Goal: Information Seeking & Learning: Learn about a topic

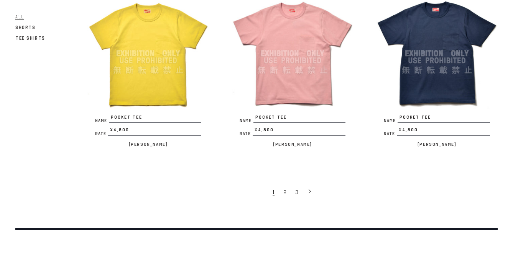
scroll to position [1453, 0]
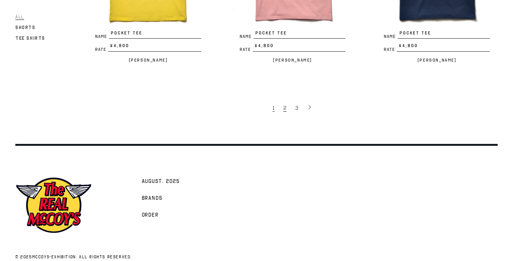
click at [285, 105] on span "2" at bounding box center [284, 108] width 3 height 7
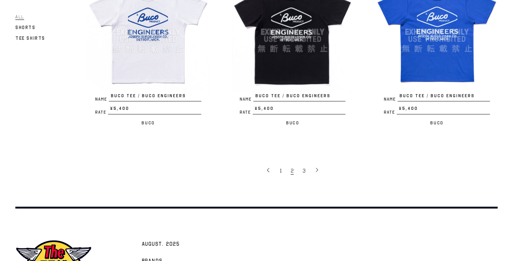
scroll to position [1398, 0]
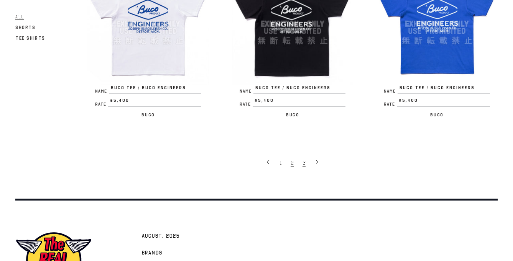
click at [305, 159] on span "3" at bounding box center [303, 162] width 3 height 7
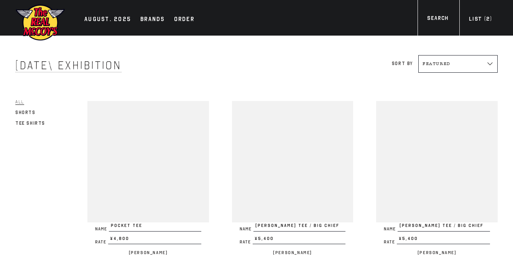
scroll to position [1398, 0]
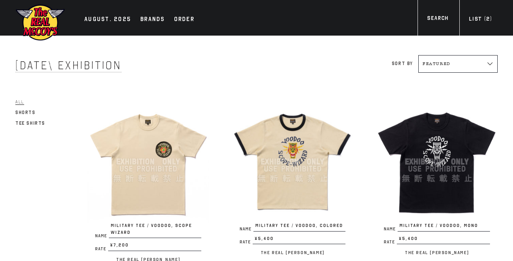
click at [153, 170] on img at bounding box center [147, 161] width 121 height 121
click at [302, 167] on img at bounding box center [292, 161] width 121 height 121
click at [422, 160] on img at bounding box center [436, 161] width 121 height 121
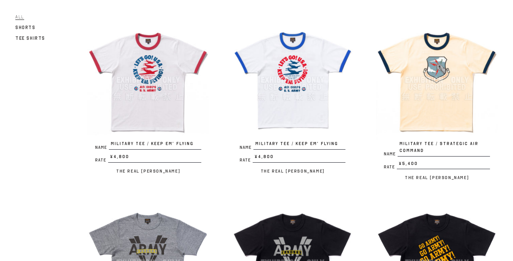
scroll to position [264, 0]
click at [168, 102] on img at bounding box center [147, 80] width 121 height 121
click at [298, 88] on img at bounding box center [292, 80] width 121 height 121
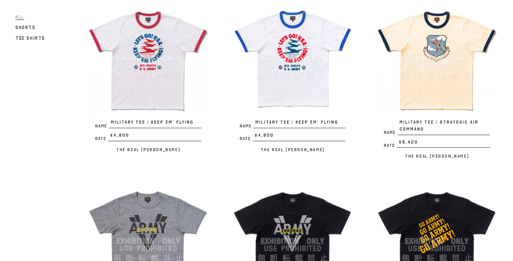
click at [443, 80] on img at bounding box center [436, 58] width 121 height 121
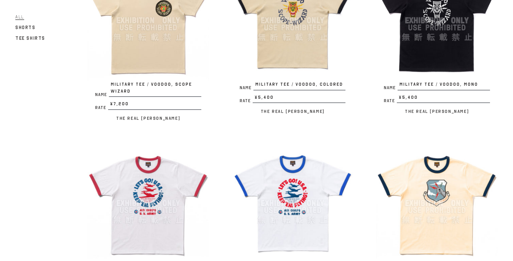
scroll to position [138, 0]
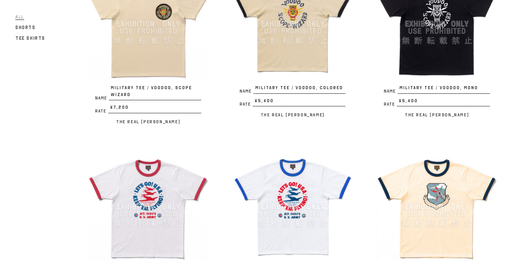
click at [443, 197] on img at bounding box center [436, 206] width 121 height 121
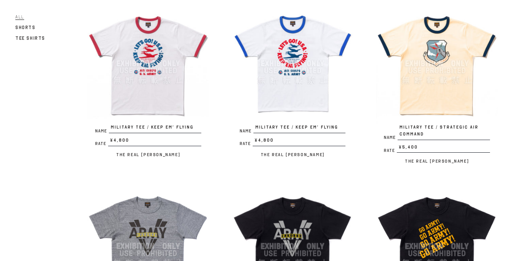
scroll to position [435, 0]
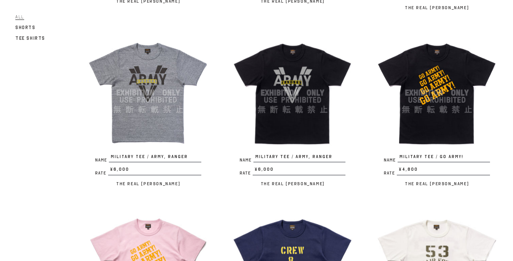
click at [165, 82] on img at bounding box center [147, 92] width 121 height 121
click at [301, 113] on img at bounding box center [292, 92] width 121 height 121
click at [308, 97] on img at bounding box center [292, 92] width 121 height 121
click at [446, 103] on img at bounding box center [436, 92] width 121 height 121
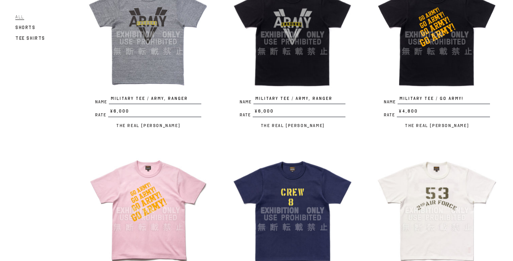
scroll to position [526, 0]
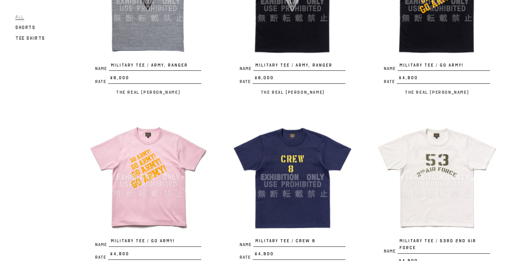
click at [149, 184] on img at bounding box center [147, 177] width 121 height 121
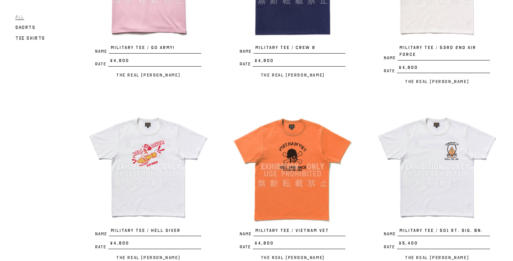
scroll to position [720, 0]
click at [154, 164] on img at bounding box center [147, 166] width 121 height 121
click at [267, 133] on img at bounding box center [292, 166] width 121 height 121
click at [366, 90] on div "Name MILITARY TEE / VOODOO, SCOPE WIZARD Rate ¥7,200 / The Real McCoy's Name MI…" at bounding box center [280, 87] width 433 height 1436
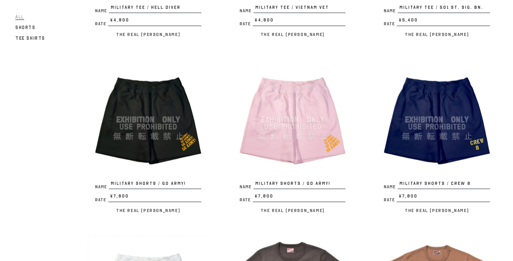
scroll to position [944, 0]
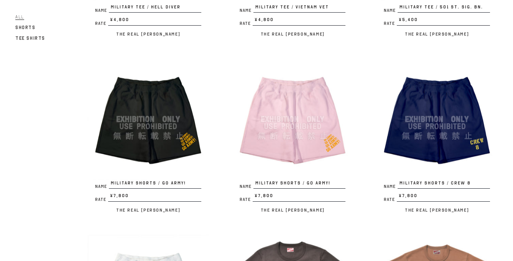
click at [157, 144] on img at bounding box center [147, 119] width 121 height 121
click at [283, 114] on img at bounding box center [292, 119] width 121 height 121
click at [188, 123] on img at bounding box center [147, 119] width 121 height 121
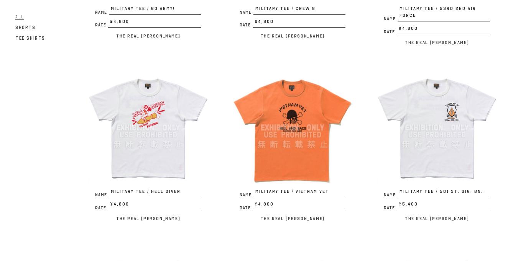
scroll to position [756, 0]
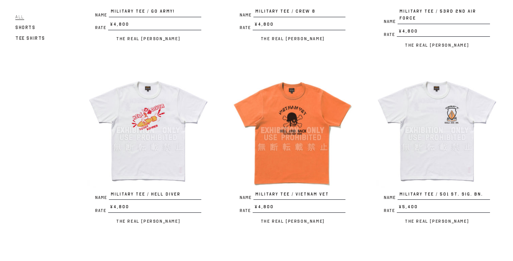
click at [294, 124] on img at bounding box center [292, 130] width 121 height 121
click at [317, 146] on img at bounding box center [292, 130] width 121 height 121
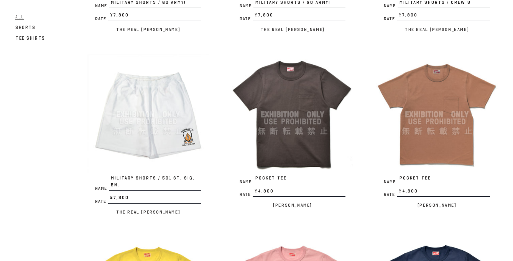
scroll to position [1125, 0]
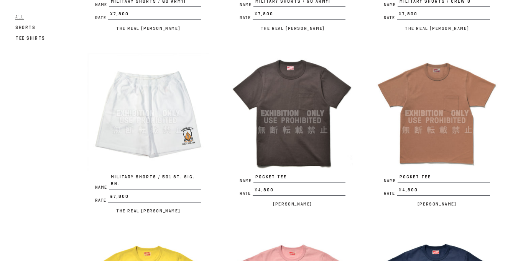
click at [302, 128] on img at bounding box center [292, 113] width 121 height 121
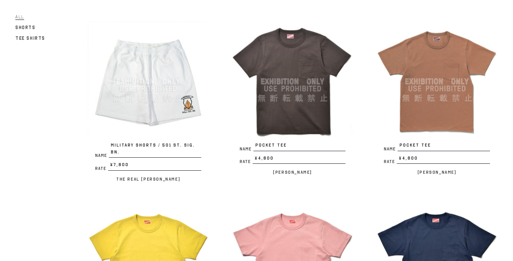
scroll to position [1243, 0]
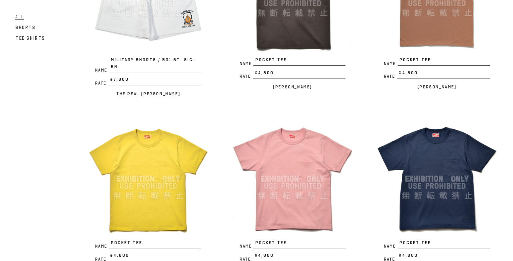
click at [292, 169] on img at bounding box center [292, 178] width 121 height 121
click at [445, 175] on img at bounding box center [436, 178] width 121 height 121
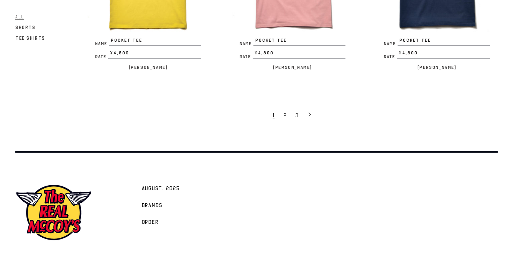
scroll to position [1453, 0]
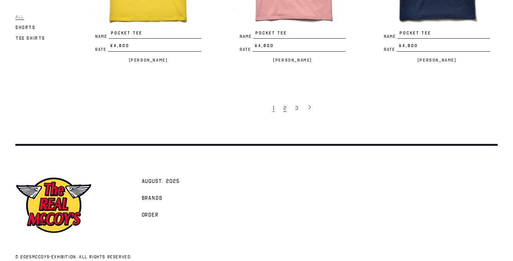
click at [286, 100] on link "2" at bounding box center [285, 107] width 12 height 15
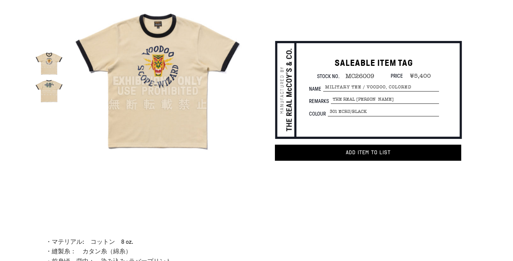
scroll to position [121, 0]
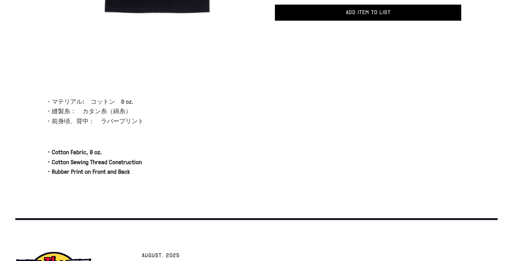
scroll to position [180, 0]
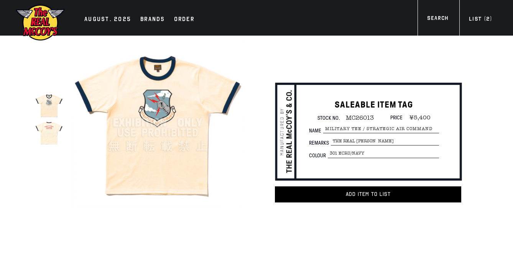
click at [165, 86] on img at bounding box center [157, 123] width 170 height 170
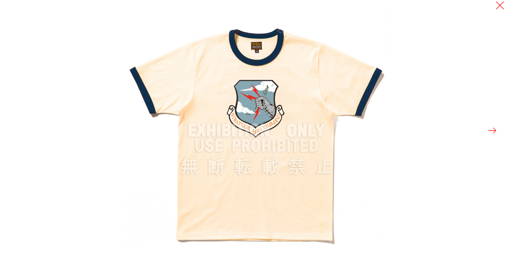
click at [268, 64] on img at bounding box center [256, 130] width 261 height 261
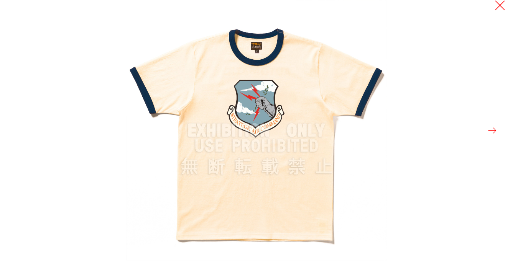
click at [500, 8] on button at bounding box center [499, 5] width 11 height 11
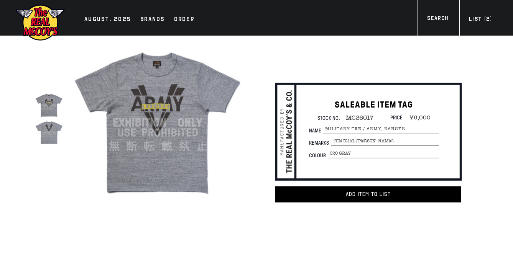
click at [55, 135] on img at bounding box center [48, 132] width 27 height 27
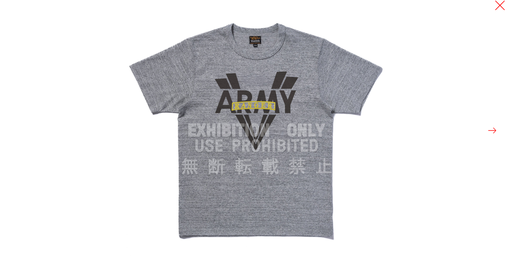
click at [500, 3] on button at bounding box center [499, 5] width 11 height 11
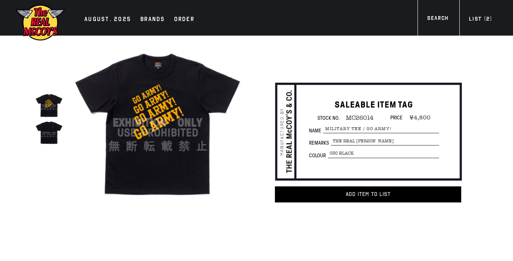
click at [151, 106] on img at bounding box center [157, 123] width 170 height 170
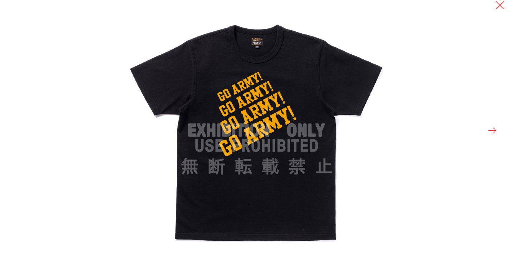
click at [252, 128] on img at bounding box center [256, 130] width 261 height 261
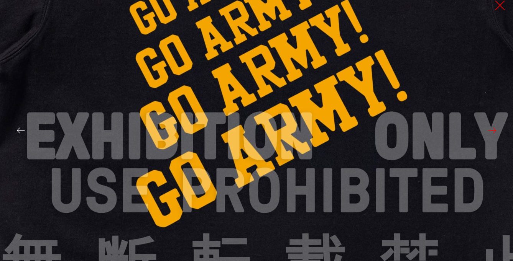
click at [500, 8] on button at bounding box center [499, 5] width 11 height 11
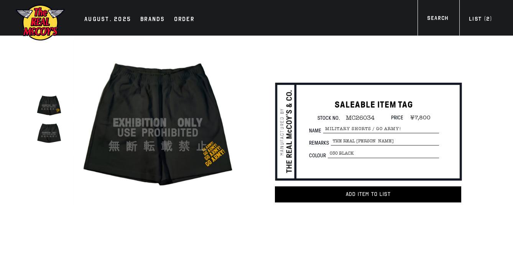
click at [337, 74] on div "SALEABLE ITEM TAG Stock No. MC26034 Price ¥7,800 Name MILITARY SHORTS / GO ARMY…" at bounding box center [357, 135] width 240 height 123
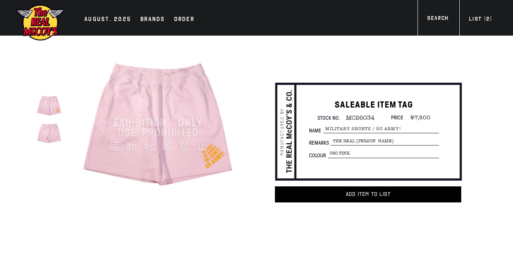
click at [162, 110] on img at bounding box center [157, 123] width 170 height 170
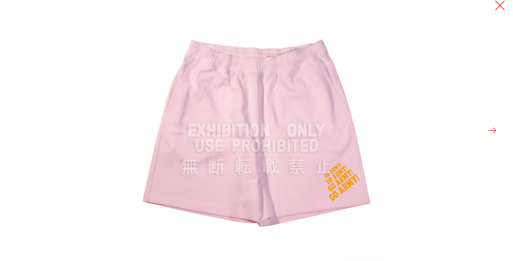
click at [498, 8] on button at bounding box center [499, 5] width 11 height 11
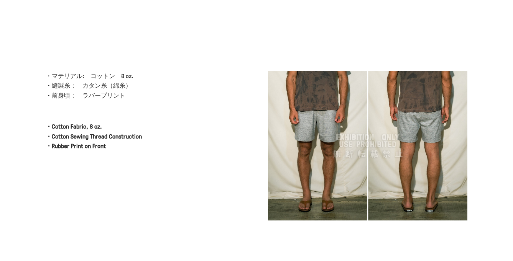
scroll to position [207, 0]
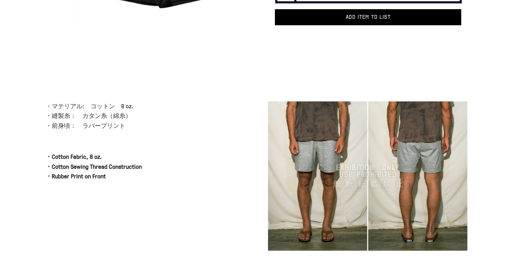
scroll to position [175, 0]
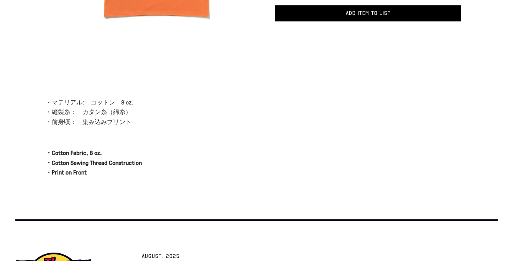
scroll to position [270, 0]
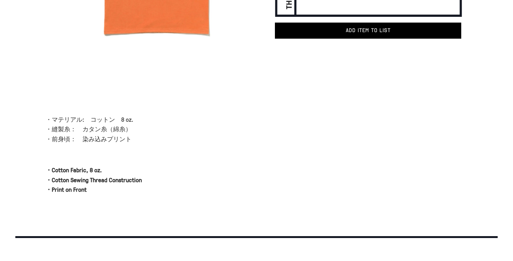
scroll to position [164, 0]
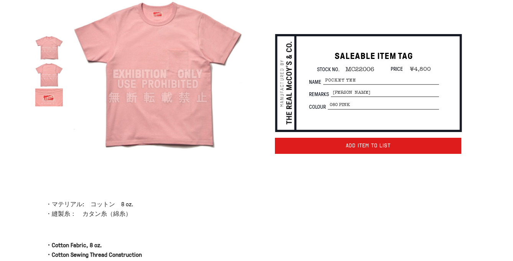
scroll to position [48, 0]
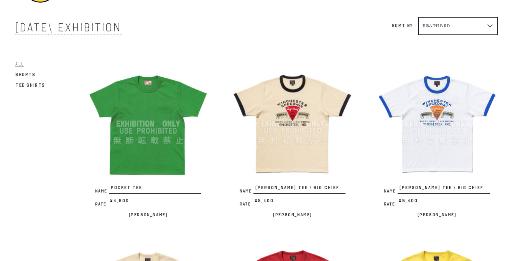
scroll to position [59, 0]
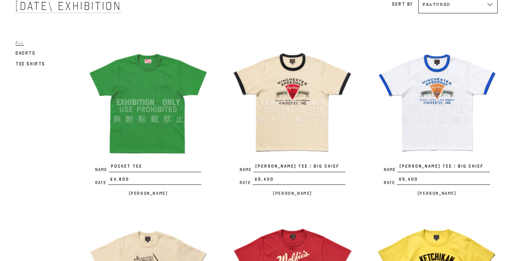
click at [293, 106] on img at bounding box center [292, 102] width 121 height 121
click at [430, 116] on img at bounding box center [436, 102] width 121 height 121
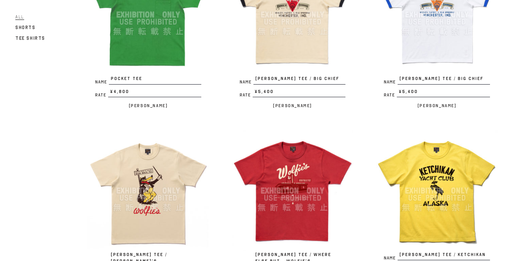
scroll to position [161, 0]
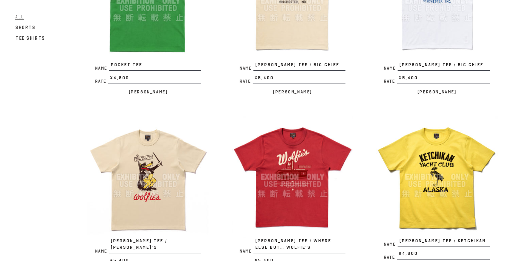
click at [437, 179] on img at bounding box center [436, 176] width 121 height 121
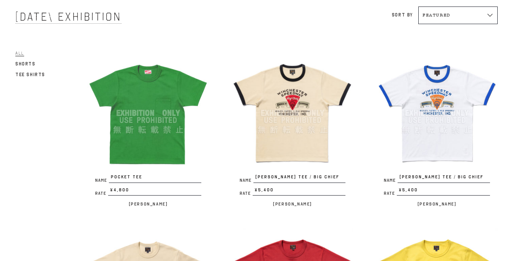
scroll to position [28, 0]
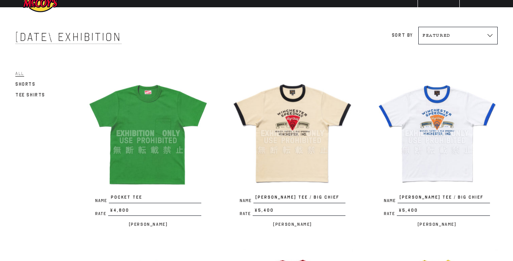
click at [428, 107] on img at bounding box center [436, 133] width 121 height 121
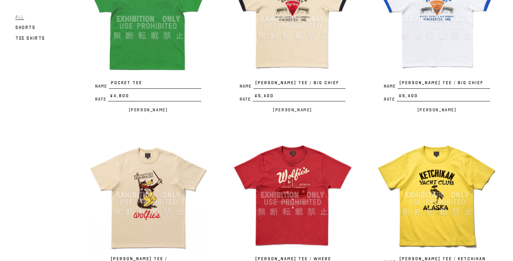
scroll to position [193, 0]
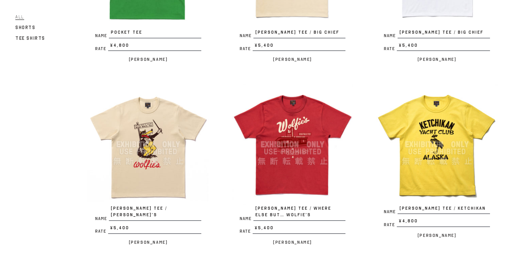
click at [152, 166] on img at bounding box center [147, 144] width 121 height 121
click at [323, 151] on img at bounding box center [292, 144] width 121 height 121
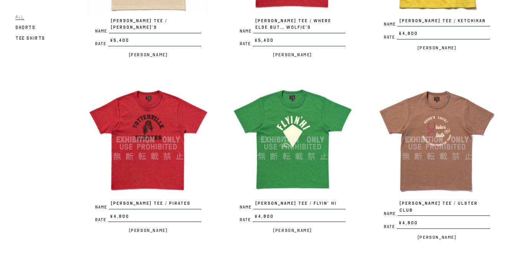
scroll to position [389, 0]
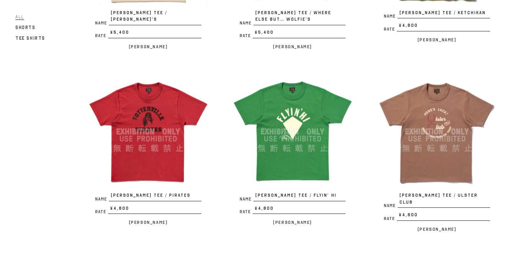
click at [440, 140] on img at bounding box center [436, 131] width 121 height 121
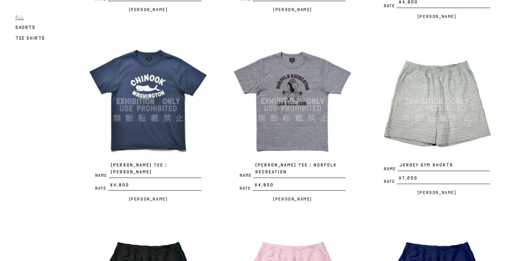
scroll to position [627, 0]
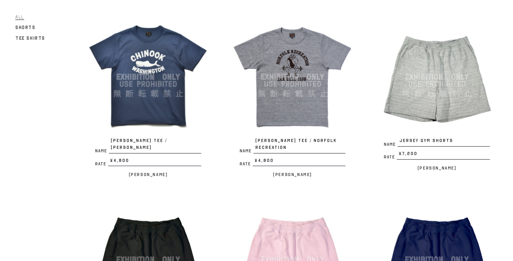
click at [162, 102] on img at bounding box center [147, 76] width 121 height 121
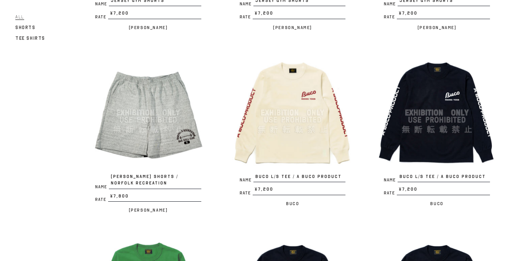
scroll to position [954, 0]
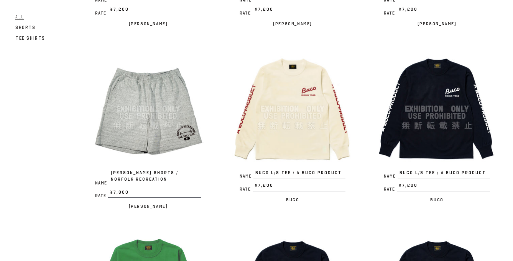
click at [286, 121] on img at bounding box center [292, 108] width 121 height 121
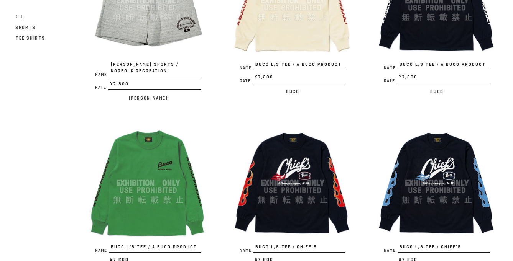
scroll to position [1063, 0]
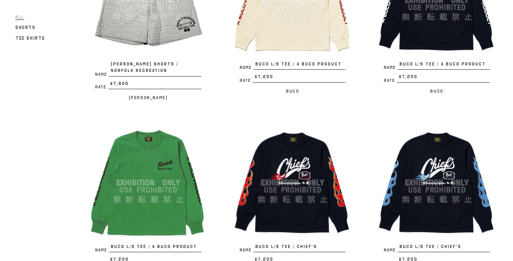
click at [429, 43] on img at bounding box center [436, -1] width 121 height 121
click at [167, 193] on img at bounding box center [147, 182] width 121 height 121
click at [287, 160] on img at bounding box center [292, 182] width 121 height 121
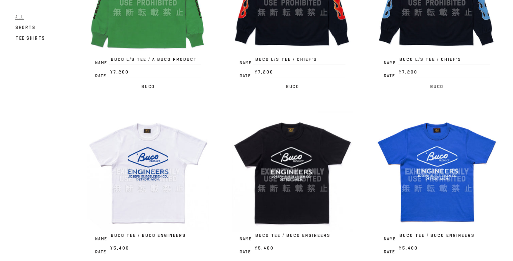
scroll to position [1292, 0]
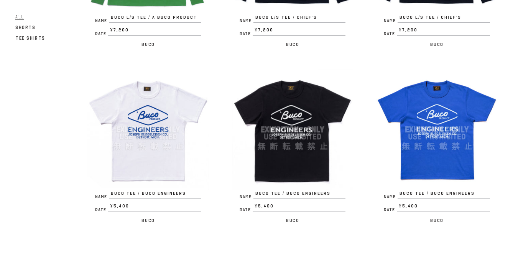
click at [146, 128] on img at bounding box center [147, 129] width 121 height 121
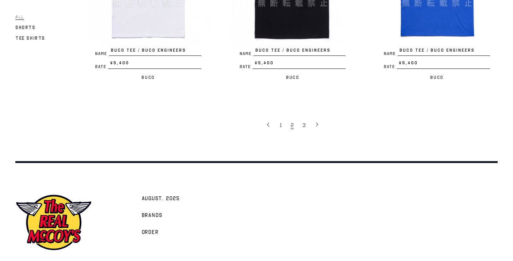
scroll to position [1447, 0]
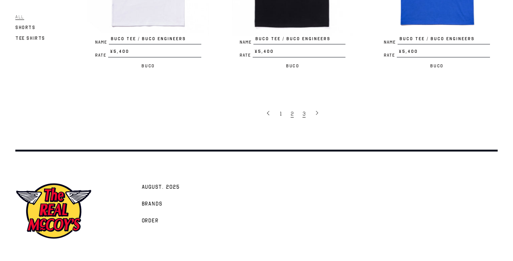
click at [305, 110] on span "3" at bounding box center [303, 113] width 3 height 7
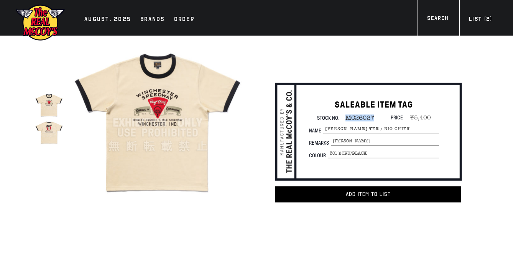
drag, startPoint x: 377, startPoint y: 118, endPoint x: 344, endPoint y: 118, distance: 33.3
click at [343, 118] on div "Stock No. MC26027 Price ¥5,400" at bounding box center [374, 118] width 130 height 7
click at [359, 79] on div "SALEABLE ITEM TAG Stock No. MC26027 Price ¥5,400 Name JOE MCCOY TEE / BIG CHIEF…" at bounding box center [357, 135] width 240 height 123
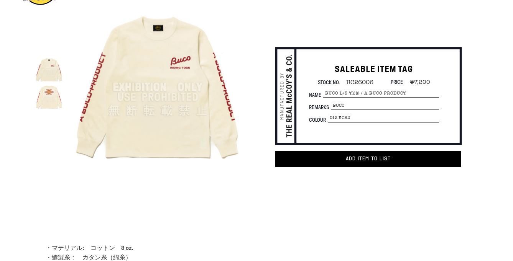
scroll to position [38, 0]
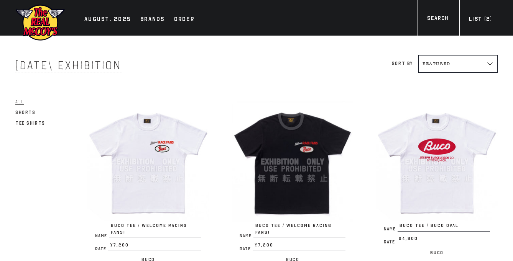
click at [165, 170] on img at bounding box center [147, 161] width 121 height 121
click at [436, 156] on img at bounding box center [436, 161] width 121 height 121
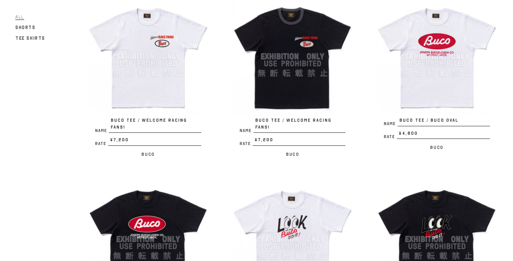
scroll to position [195, 0]
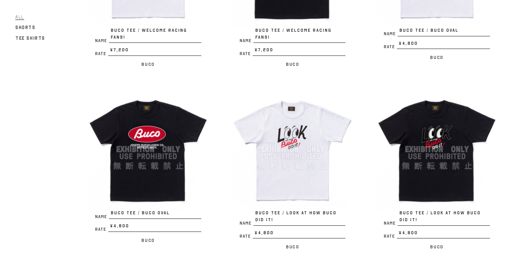
click at [290, 145] on img at bounding box center [292, 149] width 121 height 121
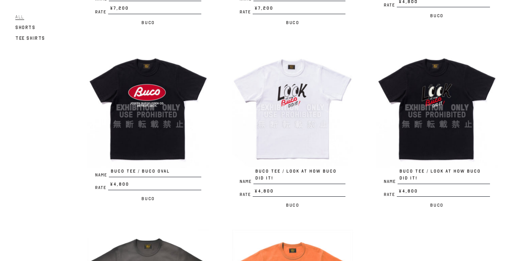
scroll to position [297, 0]
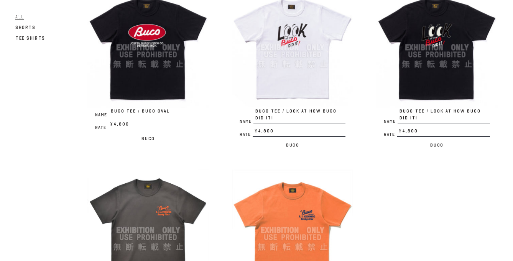
click at [157, 226] on img at bounding box center [147, 230] width 121 height 121
